Goal: Task Accomplishment & Management: Use online tool/utility

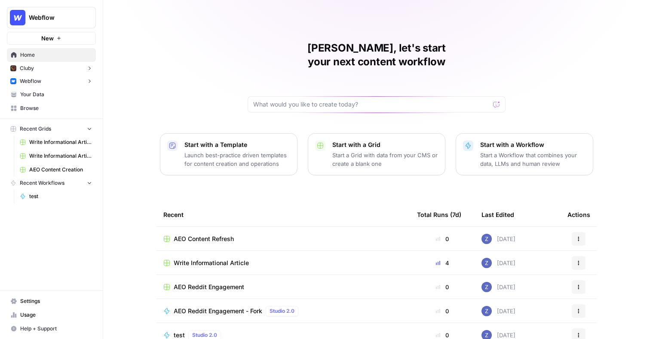
click at [41, 81] on span "Webflow" at bounding box center [30, 81] width 21 height 8
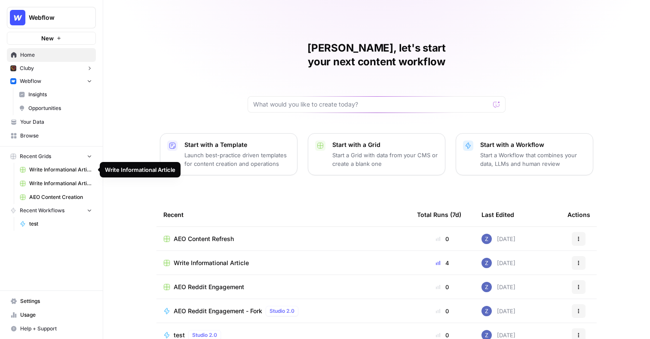
click at [46, 165] on link "Write Informational Article" at bounding box center [56, 170] width 80 height 14
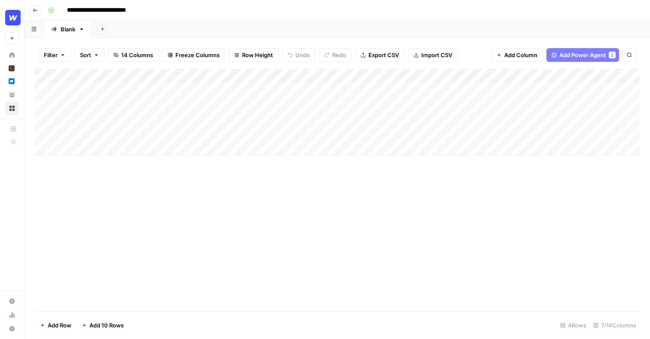
click at [288, 76] on div "Add Column" at bounding box center [337, 112] width 605 height 87
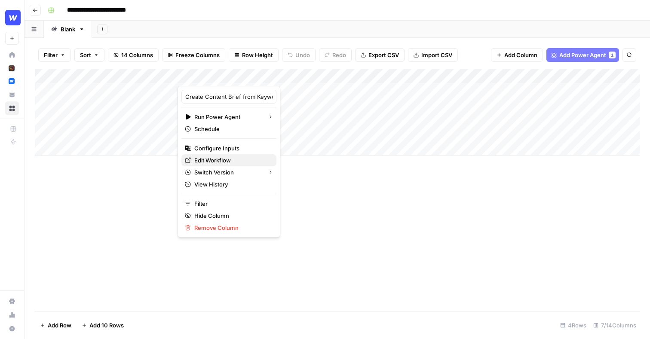
click at [232, 162] on span "Edit Workflow" at bounding box center [231, 160] width 75 height 9
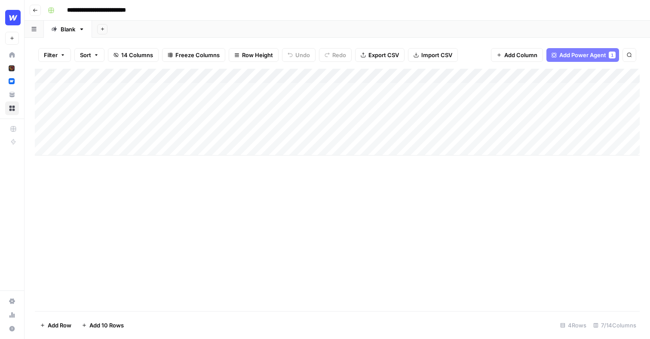
click at [487, 77] on div "Add Column" at bounding box center [337, 112] width 605 height 87
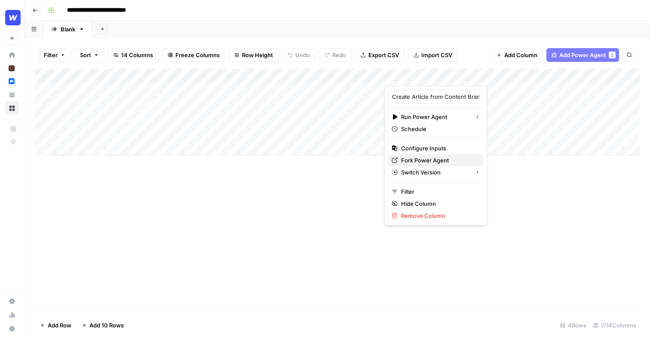
click at [432, 161] on span "Fork Power Agent" at bounding box center [438, 160] width 75 height 9
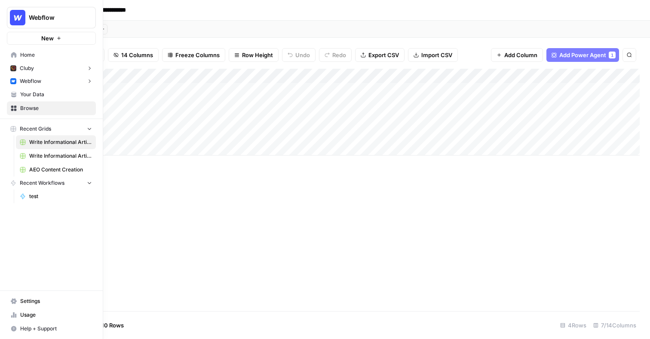
click at [32, 82] on span "Webflow" at bounding box center [30, 81] width 21 height 8
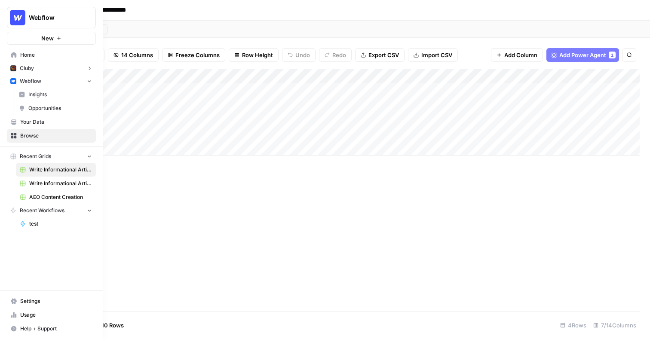
click at [54, 107] on span "Opportunities" at bounding box center [60, 108] width 64 height 8
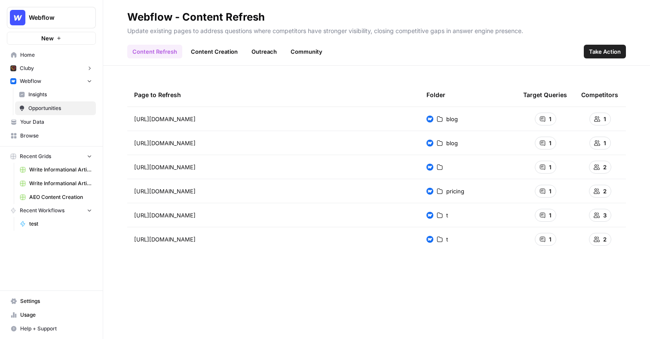
click at [63, 97] on span "Insights" at bounding box center [60, 95] width 64 height 8
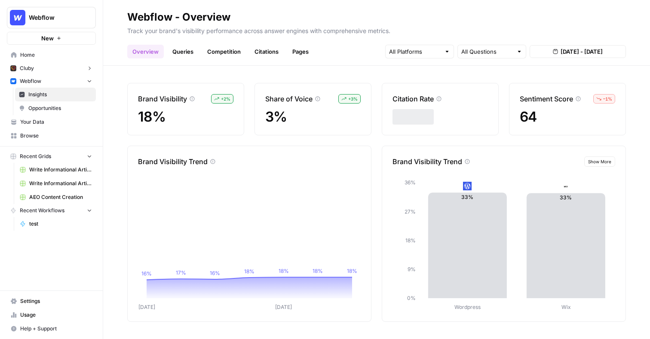
click at [181, 51] on link "Queries" at bounding box center [182, 52] width 31 height 14
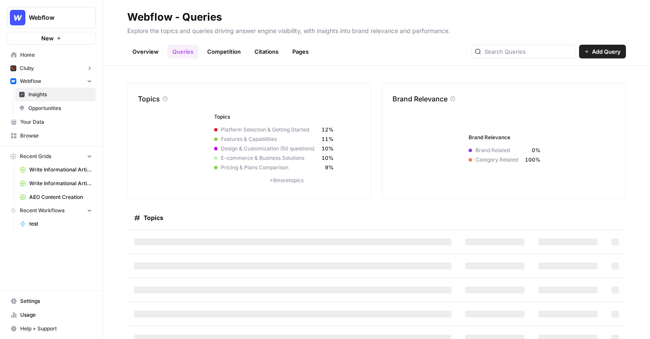
click at [217, 52] on link "Competition" at bounding box center [224, 52] width 44 height 14
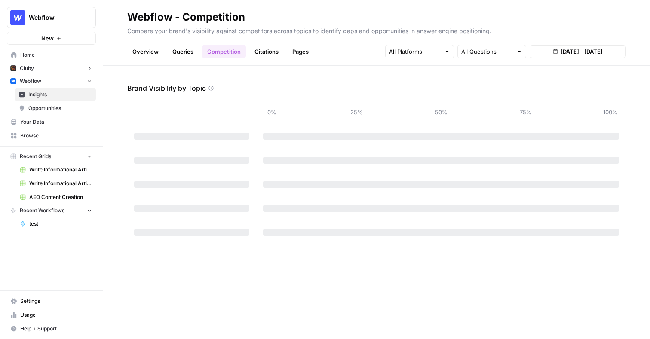
click at [264, 54] on link "Citations" at bounding box center [266, 52] width 34 height 14
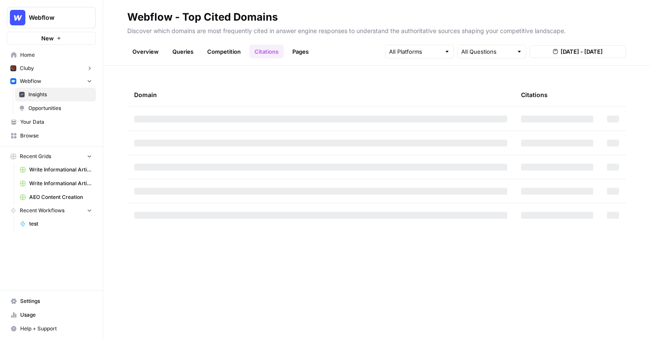
click at [300, 52] on link "Pages" at bounding box center [300, 52] width 27 height 14
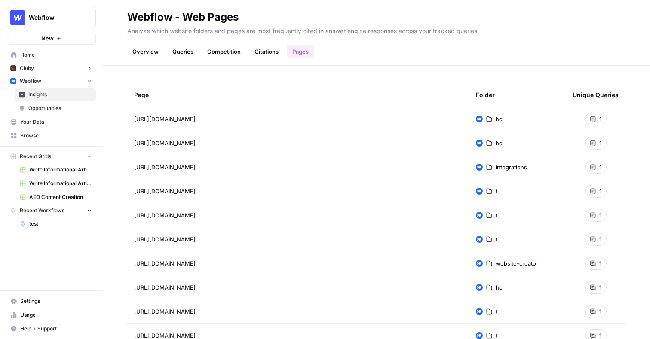
click at [68, 108] on span "Opportunities" at bounding box center [60, 108] width 64 height 8
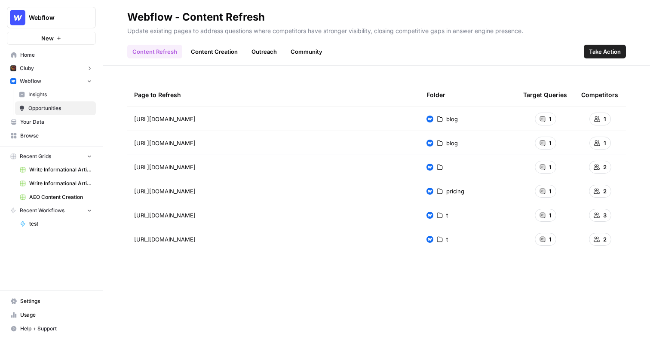
click at [607, 51] on span "Take Action" at bounding box center [605, 51] width 32 height 9
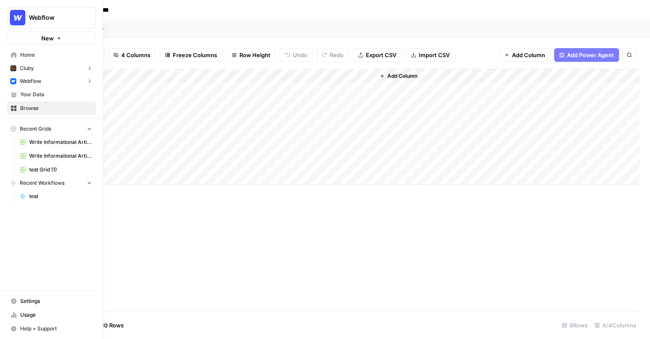
click at [55, 21] on span "Webflow" at bounding box center [55, 17] width 52 height 9
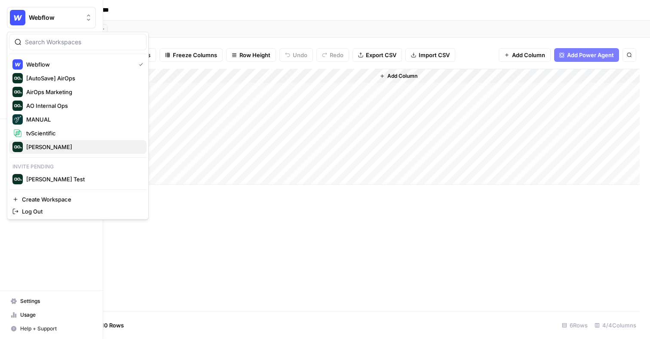
click at [55, 143] on span "Zoe Jessup" at bounding box center [82, 147] width 113 height 9
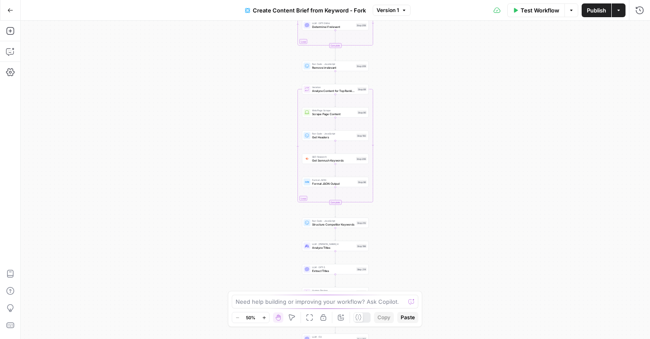
drag, startPoint x: 414, startPoint y: 78, endPoint x: 414, endPoint y: 155, distance: 77.4
click at [414, 155] on div "Workflow Set Inputs Inputs Google Search Perform Google Search Step 51 Loop Ite…" at bounding box center [335, 180] width 629 height 319
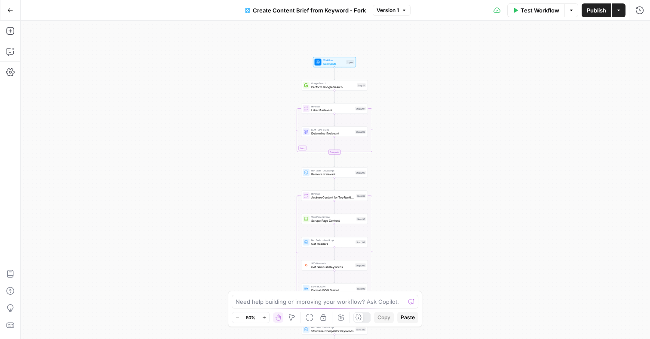
drag, startPoint x: 413, startPoint y: 104, endPoint x: 412, endPoint y: 193, distance: 89.4
click at [413, 194] on div "Workflow Set Inputs Inputs Google Search Perform Google Search Step 51 Loop Ite…" at bounding box center [335, 180] width 629 height 319
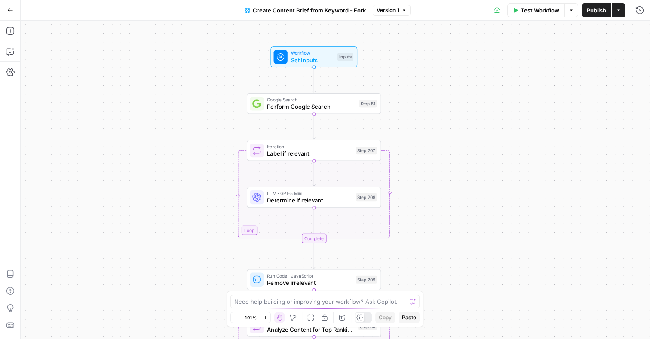
drag, startPoint x: 458, startPoint y: 113, endPoint x: 454, endPoint y: 151, distance: 38.0
click at [454, 151] on div "Workflow Set Inputs Inputs Google Search Perform Google Search Step 51 Loop Ite…" at bounding box center [335, 180] width 629 height 319
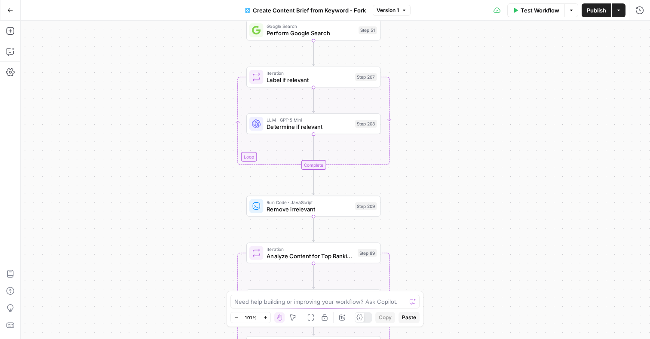
drag, startPoint x: 215, startPoint y: 114, endPoint x: 214, endPoint y: 24, distance: 90.3
click at [214, 24] on div "Workflow Set Inputs Inputs Google Search Perform Google Search Step 51 Loop Ite…" at bounding box center [335, 180] width 629 height 319
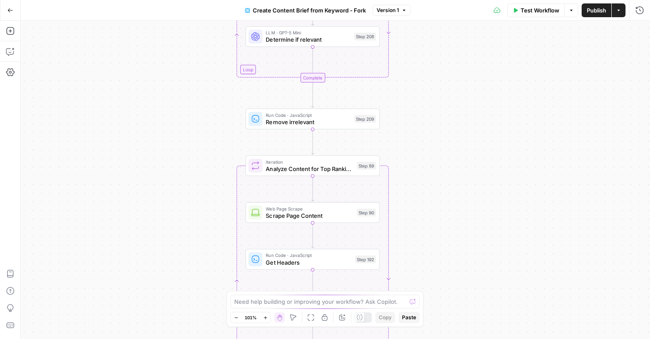
drag, startPoint x: 199, startPoint y: 165, endPoint x: 199, endPoint y: 84, distance: 81.2
click at [199, 84] on div "Workflow Set Inputs Inputs Google Search Perform Google Search Step 51 Loop Ite…" at bounding box center [335, 180] width 629 height 319
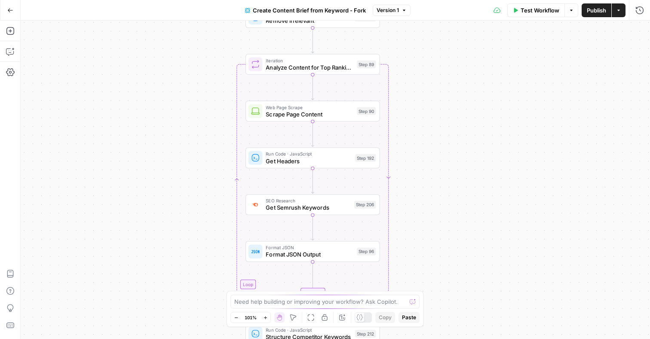
drag, startPoint x: 197, startPoint y: 187, endPoint x: 197, endPoint y: 96, distance: 91.1
click at [197, 96] on div "Workflow Set Inputs Inputs Google Search Perform Google Search Step 51 Loop Ite…" at bounding box center [335, 180] width 629 height 319
drag, startPoint x: 190, startPoint y: 202, endPoint x: 194, endPoint y: 109, distance: 93.0
click at [194, 109] on div "Workflow Set Inputs Inputs Google Search Perform Google Search Step 51 Loop Ite…" at bounding box center [335, 180] width 629 height 319
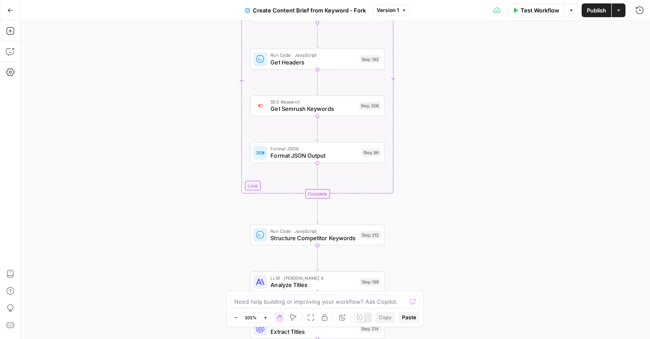
drag, startPoint x: 192, startPoint y: 205, endPoint x: 192, endPoint y: 135, distance: 69.6
click at [192, 135] on div "Workflow Set Inputs Inputs Google Search Perform Google Search Step 51 Loop Ite…" at bounding box center [335, 180] width 629 height 319
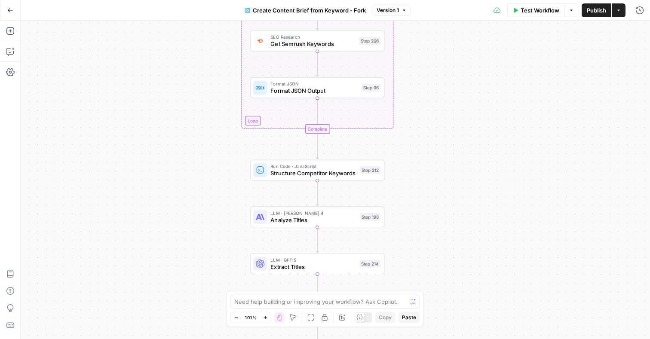
drag, startPoint x: 185, startPoint y: 223, endPoint x: 185, endPoint y: 145, distance: 77.8
click at [185, 145] on div "Workflow Set Inputs Inputs Google Search Perform Google Search Step 51 Loop Ite…" at bounding box center [335, 180] width 629 height 319
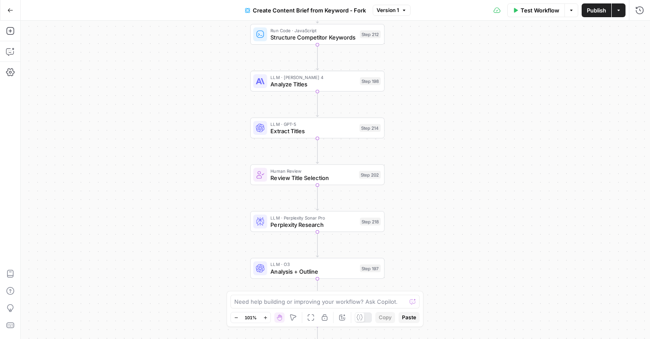
drag, startPoint x: 193, startPoint y: 189, endPoint x: 193, endPoint y: 112, distance: 76.9
click at [193, 112] on div "Workflow Set Inputs Inputs Google Search Perform Google Search Step 51 Loop Ite…" at bounding box center [335, 180] width 629 height 319
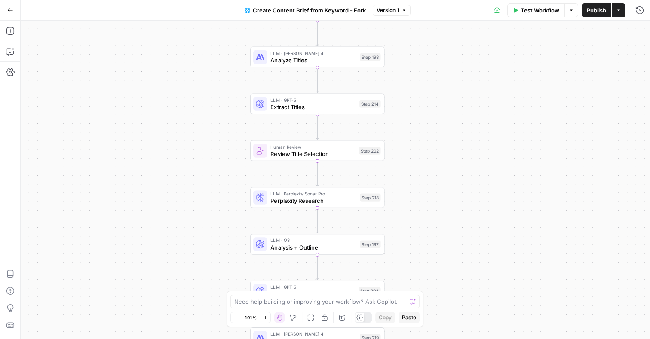
drag, startPoint x: 196, startPoint y: 198, endPoint x: 196, endPoint y: 140, distance: 58.0
click at [196, 140] on div "Workflow Set Inputs Inputs Google Search Perform Google Search Step 51 Loop Ite…" at bounding box center [335, 180] width 629 height 319
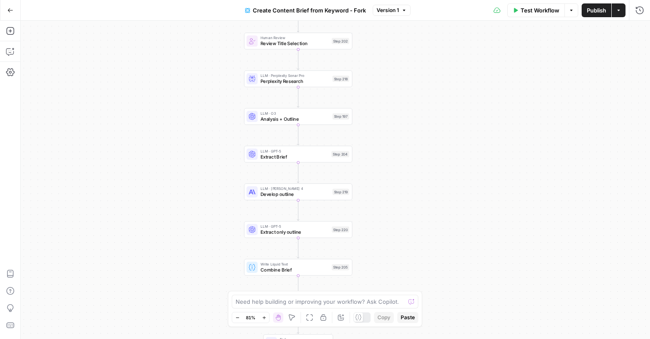
drag, startPoint x: 200, startPoint y: 121, endPoint x: 205, endPoint y: 43, distance: 78.4
click at [205, 43] on div "Workflow Set Inputs Inputs Google Search Perform Google Search Step 51 Loop Ite…" at bounding box center [335, 180] width 629 height 319
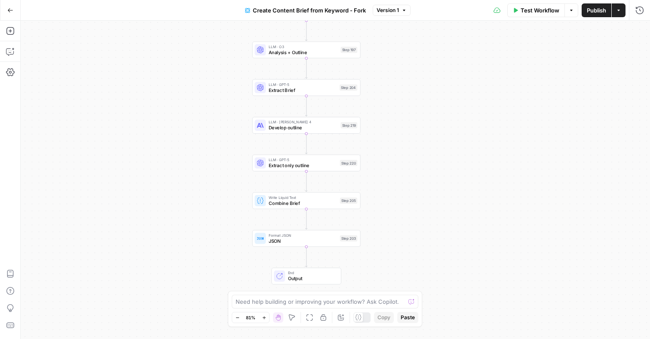
drag, startPoint x: 206, startPoint y: 182, endPoint x: 213, endPoint y: 128, distance: 55.1
click at [213, 128] on div "Workflow Set Inputs Inputs Google Search Perform Google Search Step 51 Loop Ite…" at bounding box center [335, 180] width 629 height 319
drag, startPoint x: 216, startPoint y: 186, endPoint x: 219, endPoint y: 189, distance: 4.6
click at [219, 190] on div "Workflow Set Inputs Inputs Google Search Perform Google Search Step 51 Loop Ite…" at bounding box center [335, 180] width 629 height 319
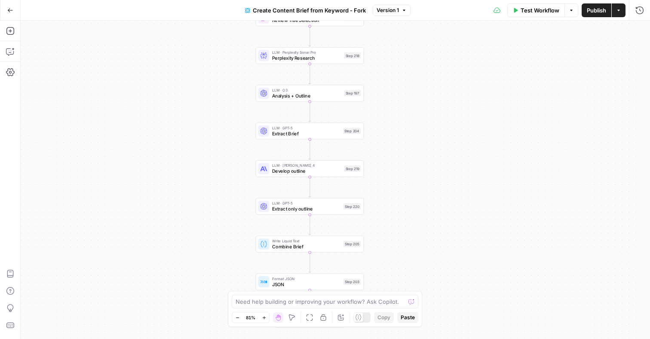
drag, startPoint x: 215, startPoint y: 157, endPoint x: 215, endPoint y: 199, distance: 41.7
click at [215, 199] on div "Workflow Set Inputs Inputs Google Search Perform Google Search Step 51 Loop Ite…" at bounding box center [335, 180] width 629 height 319
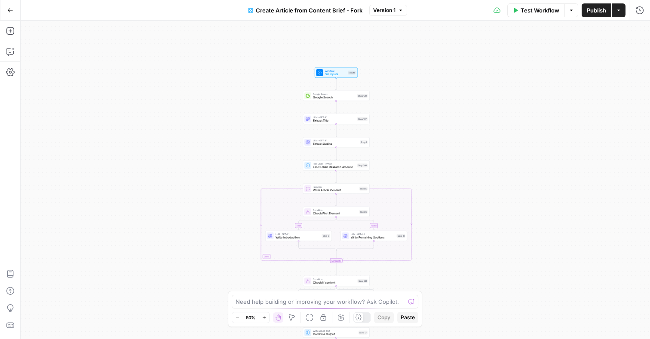
drag, startPoint x: 406, startPoint y: 64, endPoint x: 406, endPoint y: 121, distance: 56.3
click at [406, 121] on div "true false true false Workflow Set Inputs Inputs Google Search Google Search St…" at bounding box center [335, 180] width 629 height 319
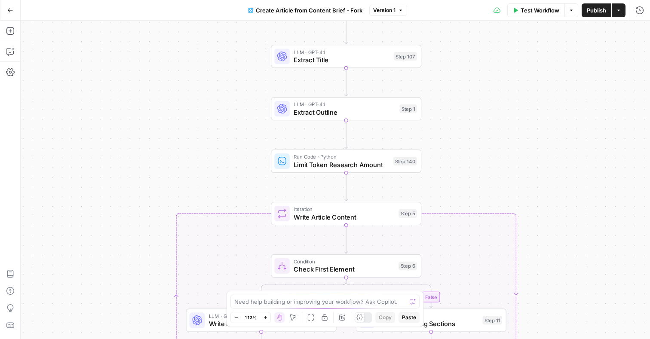
drag, startPoint x: 449, startPoint y: 151, endPoint x: 448, endPoint y: 76, distance: 74.8
click at [448, 76] on div "true false true false Workflow Set Inputs Inputs Google Search Google Search St…" at bounding box center [335, 180] width 629 height 319
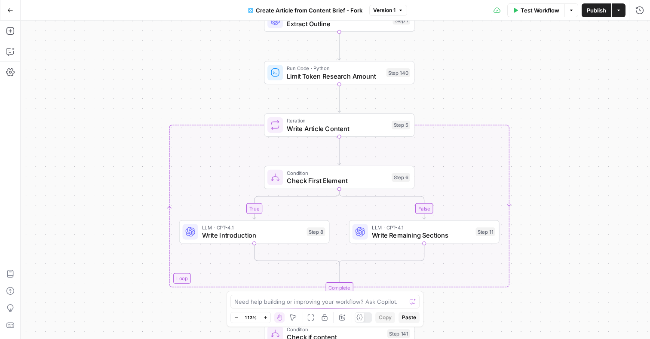
drag, startPoint x: 454, startPoint y: 178, endPoint x: 447, endPoint y: 86, distance: 92.7
click at [447, 86] on div "true false true false Workflow Set Inputs Inputs Google Search Google Search St…" at bounding box center [335, 180] width 629 height 319
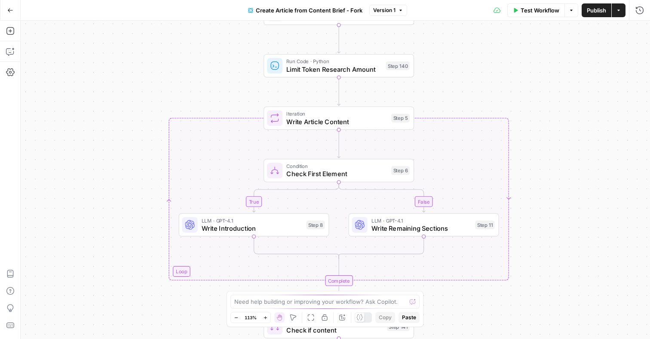
drag, startPoint x: 536, startPoint y: 175, endPoint x: 530, endPoint y: 90, distance: 85.3
click at [531, 90] on div "true false true false Workflow Set Inputs Inputs Google Search Google Search St…" at bounding box center [335, 180] width 629 height 319
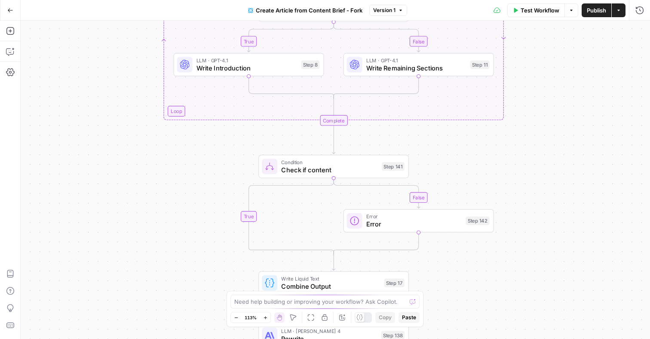
drag, startPoint x: 549, startPoint y: 221, endPoint x: 546, endPoint y: 131, distance: 89.9
click at [547, 131] on div "true false true false Workflow Set Inputs Inputs Google Search Google Search St…" at bounding box center [335, 180] width 629 height 319
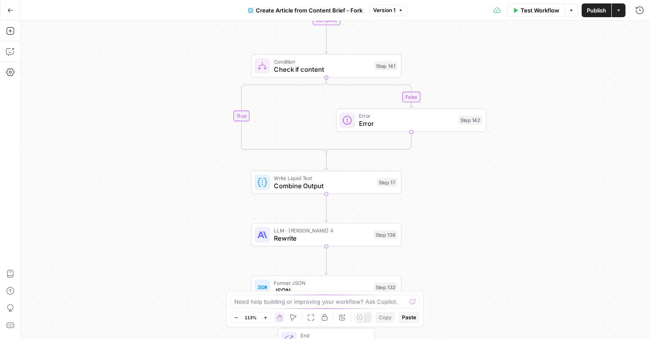
drag, startPoint x: 545, startPoint y: 211, endPoint x: 540, endPoint y: 121, distance: 90.0
click at [540, 121] on div "true false true false Workflow Set Inputs Inputs Google Search Google Search St…" at bounding box center [335, 180] width 629 height 319
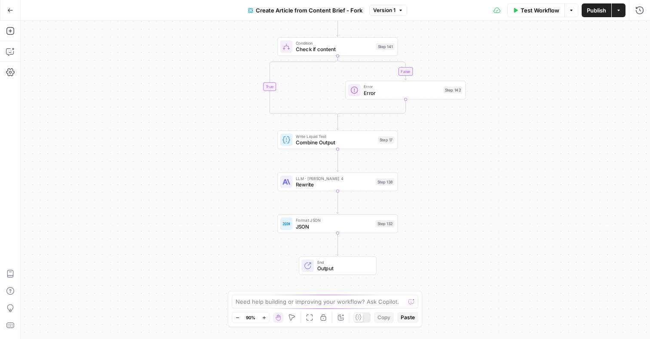
drag, startPoint x: 542, startPoint y: 177, endPoint x: 510, endPoint y: 147, distance: 43.2
click at [510, 147] on div "true false true false Workflow Set Inputs Inputs Google Search Google Search St…" at bounding box center [335, 180] width 629 height 319
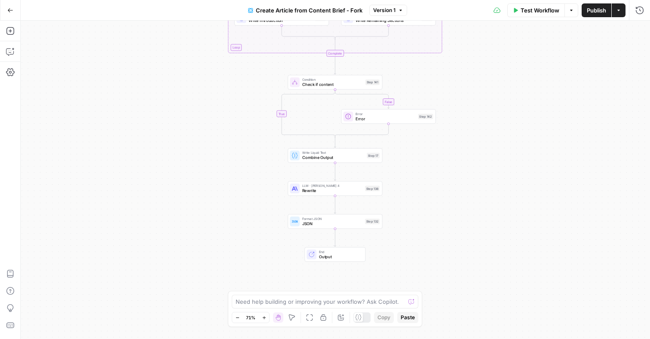
drag, startPoint x: 515, startPoint y: 178, endPoint x: 473, endPoint y: 191, distance: 43.5
click at [473, 192] on div "true false true false Workflow Set Inputs Inputs Google Search Google Search St…" at bounding box center [335, 180] width 629 height 319
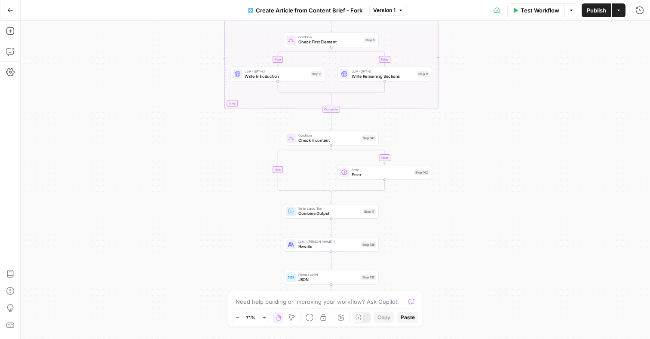
drag, startPoint x: 502, startPoint y: 138, endPoint x: 500, endPoint y: 194, distance: 55.9
click at [500, 194] on div "true false true false Workflow Set Inputs Inputs Google Search Google Search St…" at bounding box center [335, 180] width 629 height 319
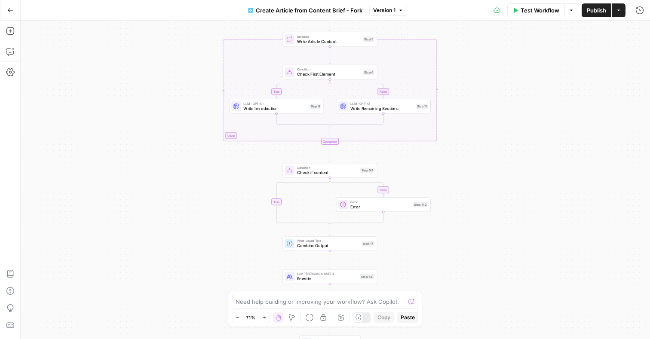
drag, startPoint x: 495, startPoint y: 82, endPoint x: 493, endPoint y: 116, distance: 34.1
click at [493, 116] on div "true false true false Workflow Set Inputs Inputs Google Search Google Search St…" at bounding box center [335, 180] width 629 height 319
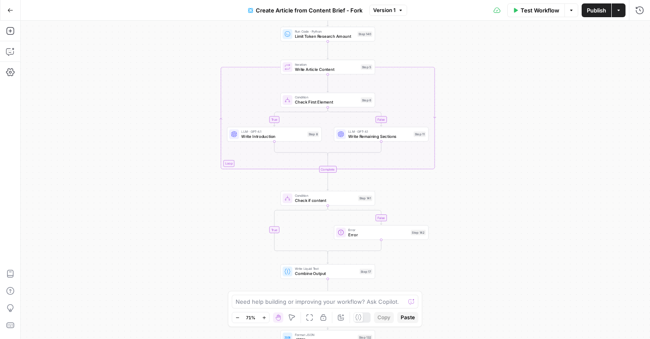
drag, startPoint x: 488, startPoint y: 86, endPoint x: 487, endPoint y: 120, distance: 34.4
click at [487, 121] on div "true false true false Workflow Set Inputs Inputs Google Search Google Search St…" at bounding box center [335, 180] width 629 height 319
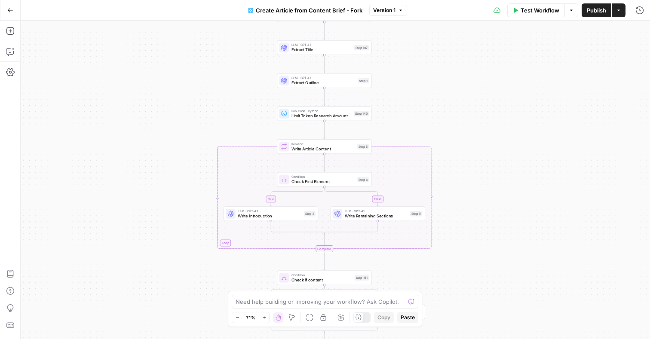
drag, startPoint x: 490, startPoint y: 92, endPoint x: 487, endPoint y: 160, distance: 68.4
click at [487, 161] on div "true false true false Workflow Set Inputs Inputs Google Search Google Search St…" at bounding box center [335, 180] width 629 height 319
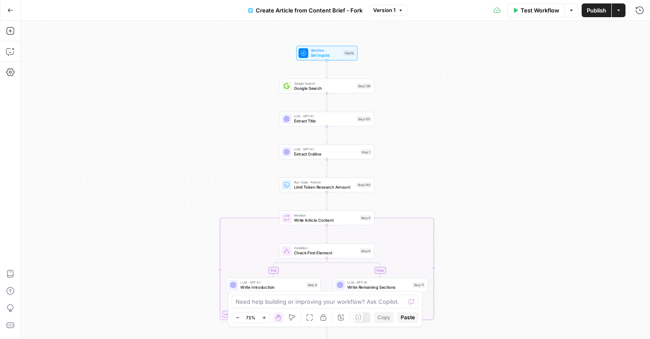
drag, startPoint x: 494, startPoint y: 101, endPoint x: 497, endPoint y: 172, distance: 71.0
click at [497, 172] on div "true false true false Workflow Set Inputs Inputs Google Search Google Search St…" at bounding box center [335, 180] width 629 height 319
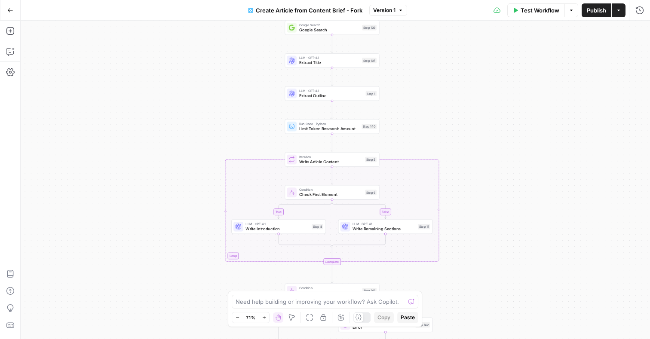
drag, startPoint x: 495, startPoint y: 175, endPoint x: 500, endPoint y: 116, distance: 58.7
click at [500, 116] on div "true false true false Workflow Set Inputs Inputs Google Search Google Search St…" at bounding box center [335, 180] width 629 height 319
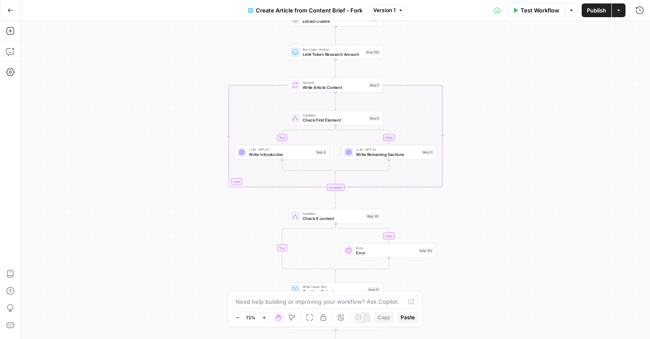
drag, startPoint x: 489, startPoint y: 167, endPoint x: 492, endPoint y: 91, distance: 75.7
click at [492, 91] on div "true false true false Workflow Set Inputs Inputs Google Search Google Search St…" at bounding box center [335, 180] width 629 height 319
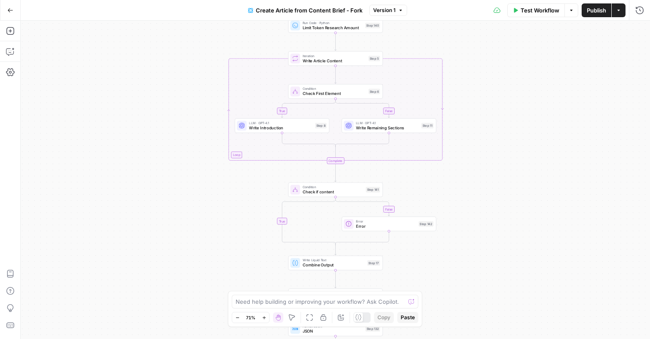
drag, startPoint x: 487, startPoint y: 139, endPoint x: 486, endPoint y: 110, distance: 29.7
click at [486, 110] on div "true false true false Workflow Set Inputs Inputs Google Search Google Search St…" at bounding box center [335, 180] width 629 height 319
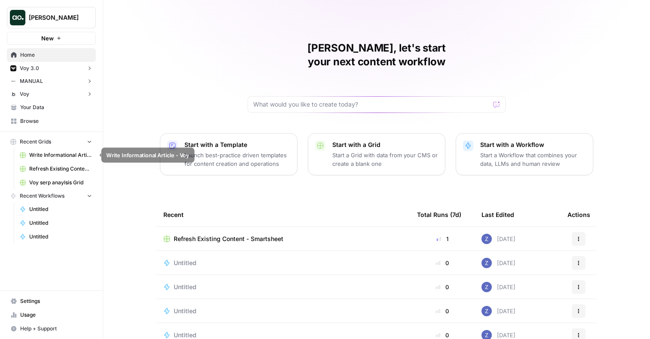
click at [55, 156] on span "Write Informational Article - Voy" at bounding box center [60, 155] width 63 height 8
click at [43, 120] on span "Browse" at bounding box center [56, 121] width 72 height 8
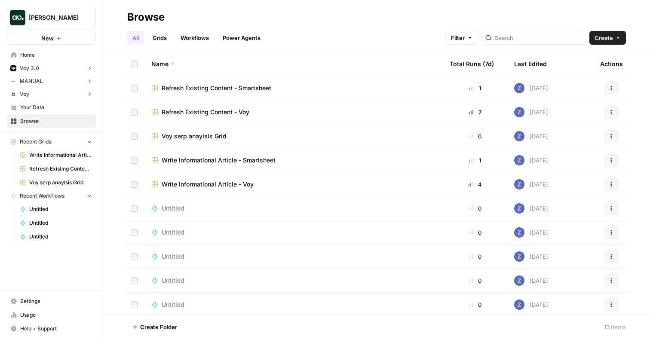
click at [233, 88] on span "Refresh Existing Content - Smartsheet" at bounding box center [217, 88] width 110 height 9
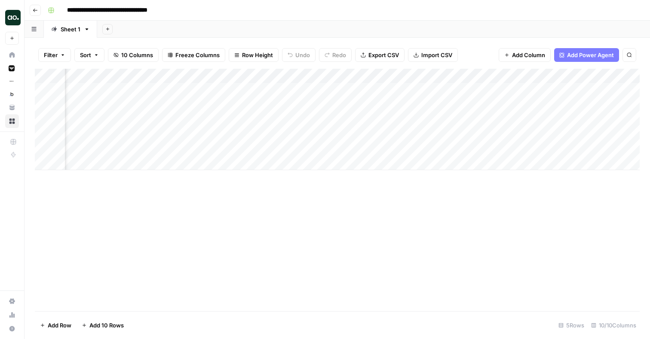
scroll to position [0, 229]
click at [475, 89] on div "Add Column" at bounding box center [337, 119] width 605 height 101
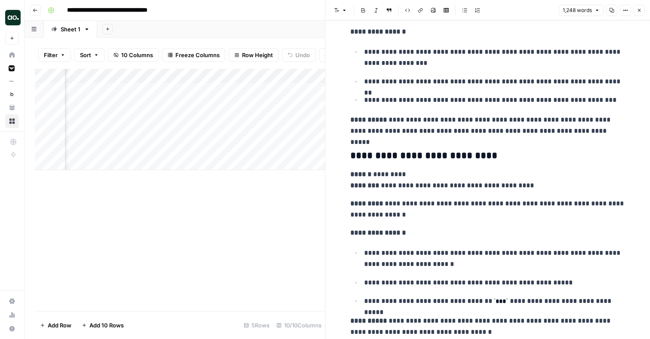
scroll to position [2379, 0]
click at [640, 11] on icon "button" at bounding box center [639, 10] width 5 height 5
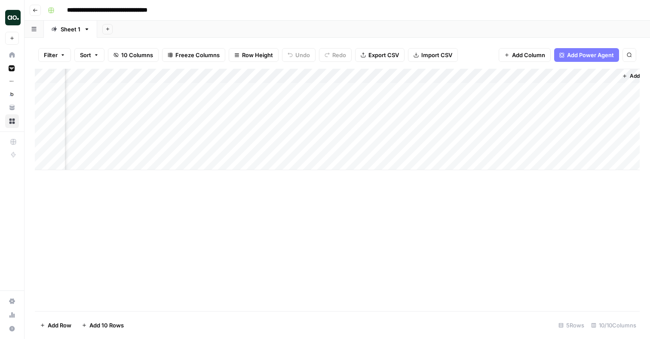
scroll to position [0, 328]
click at [573, 88] on div "Add Column" at bounding box center [337, 119] width 605 height 101
